Goal: Check status: Check status

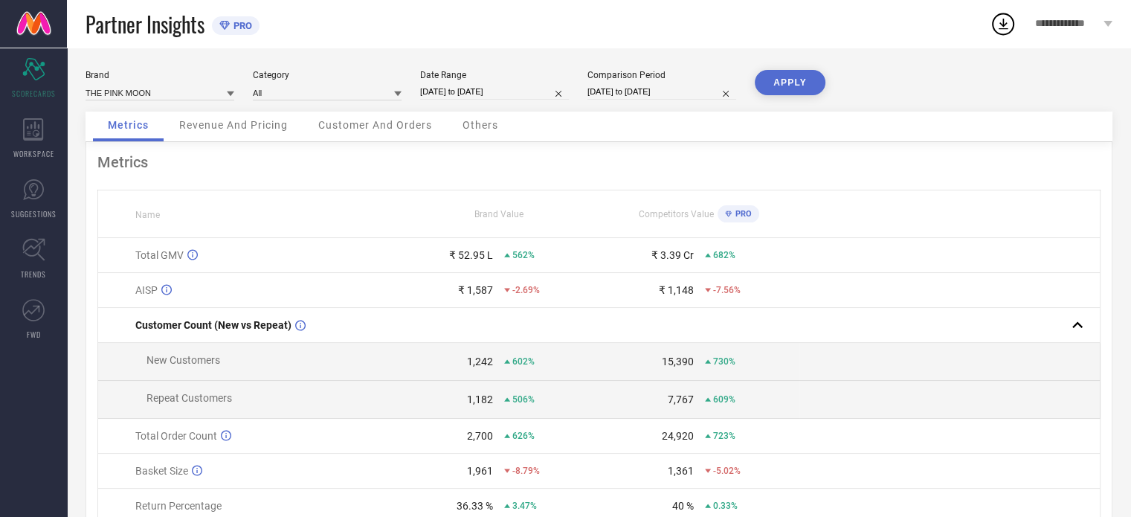
click at [601, 85] on input "[DATE] to [DATE]" at bounding box center [661, 92] width 149 height 16
select select "4"
select select "2025"
select select "5"
select select "2025"
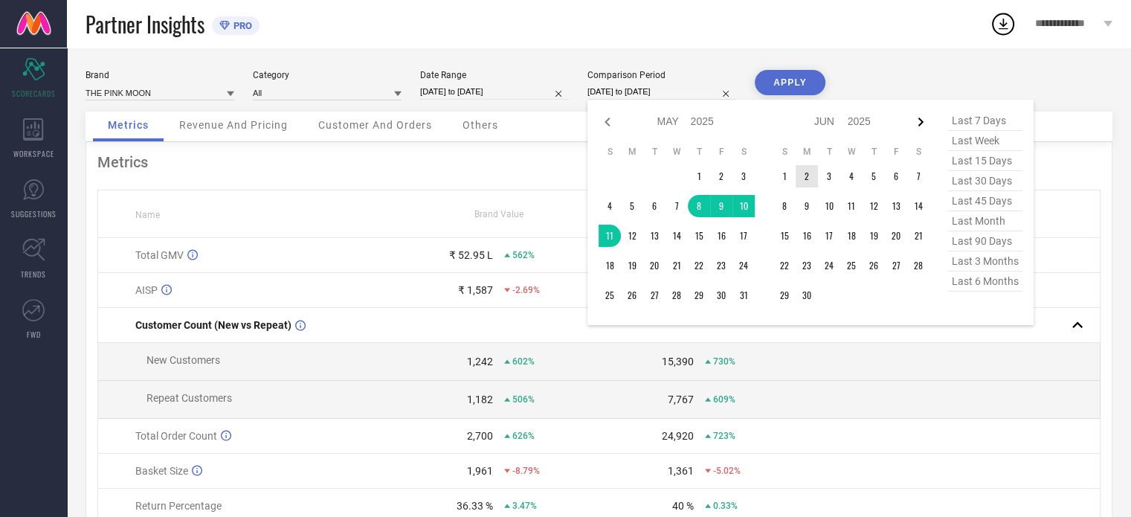
click at [915, 121] on icon at bounding box center [920, 122] width 18 height 18
select select "5"
select select "2025"
select select "6"
select select "2025"
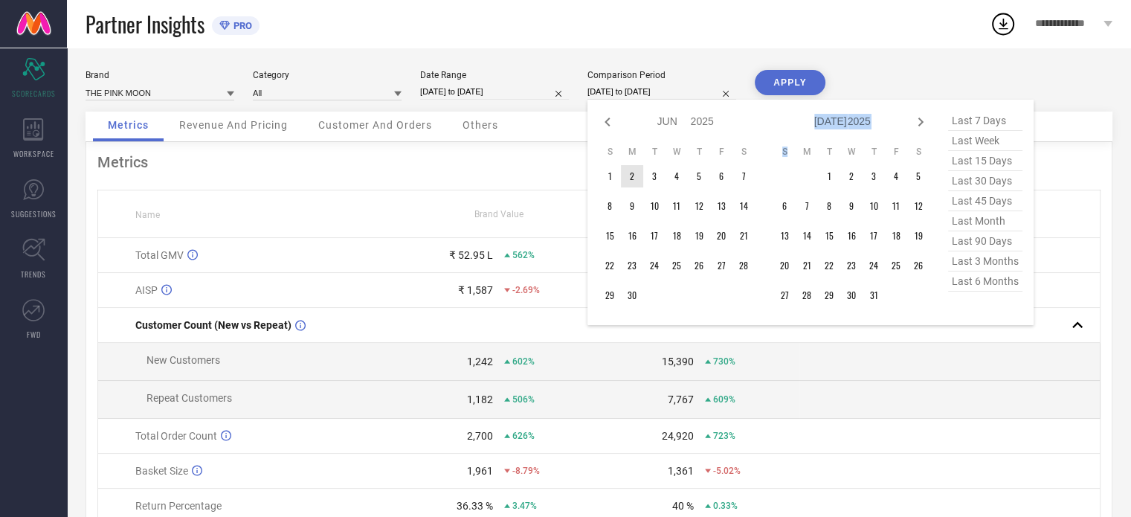
click at [915, 121] on icon at bounding box center [920, 122] width 18 height 18
select select "6"
select select "2025"
select select "7"
select select "2025"
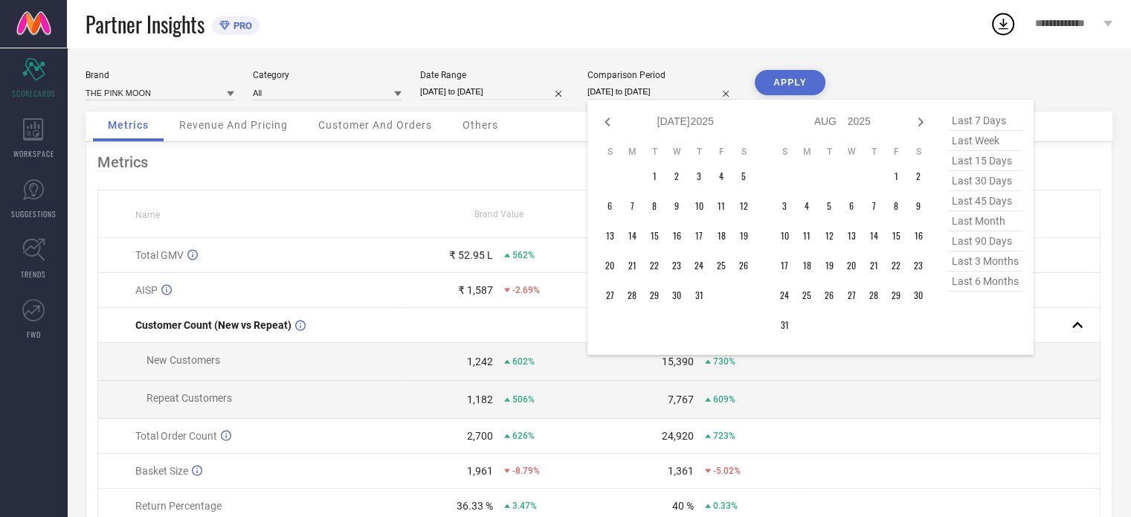
click at [915, 121] on icon at bounding box center [920, 122] width 18 height 18
select select "7"
select select "2025"
select select "8"
select select "2025"
